Goal: Task Accomplishment & Management: Complete application form

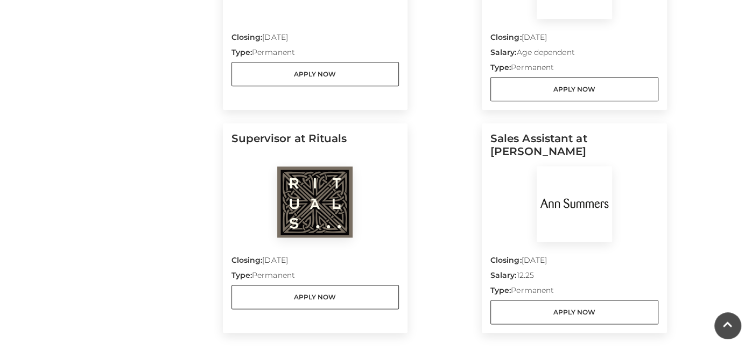
scroll to position [904, 0]
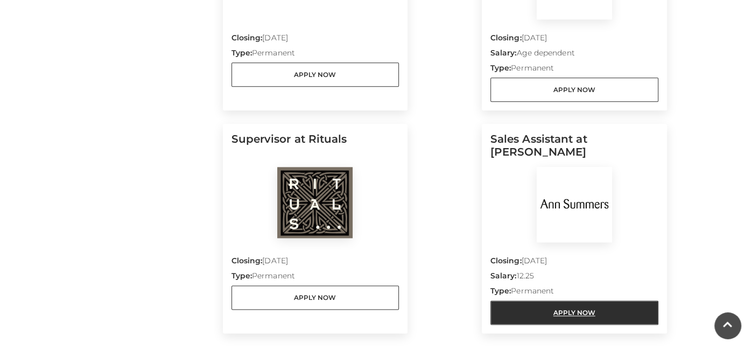
click at [560, 319] on link "Apply Now" at bounding box center [574, 312] width 168 height 24
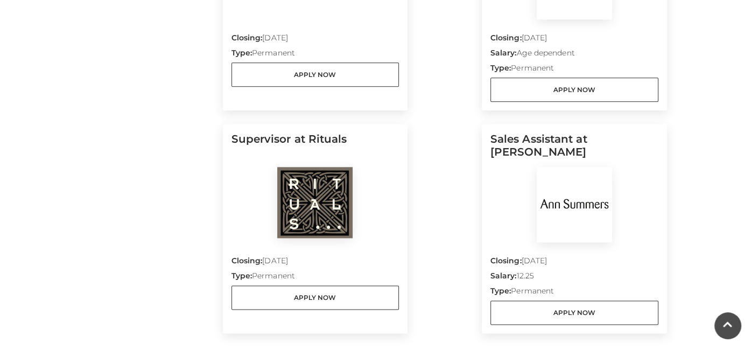
scroll to position [0, 0]
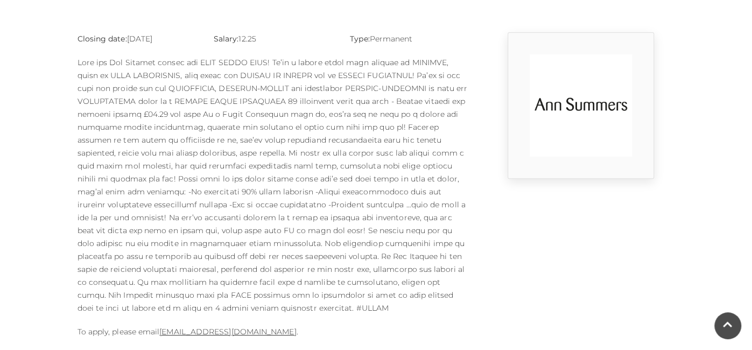
scroll to position [280, 0]
